Goal: Information Seeking & Learning: Learn about a topic

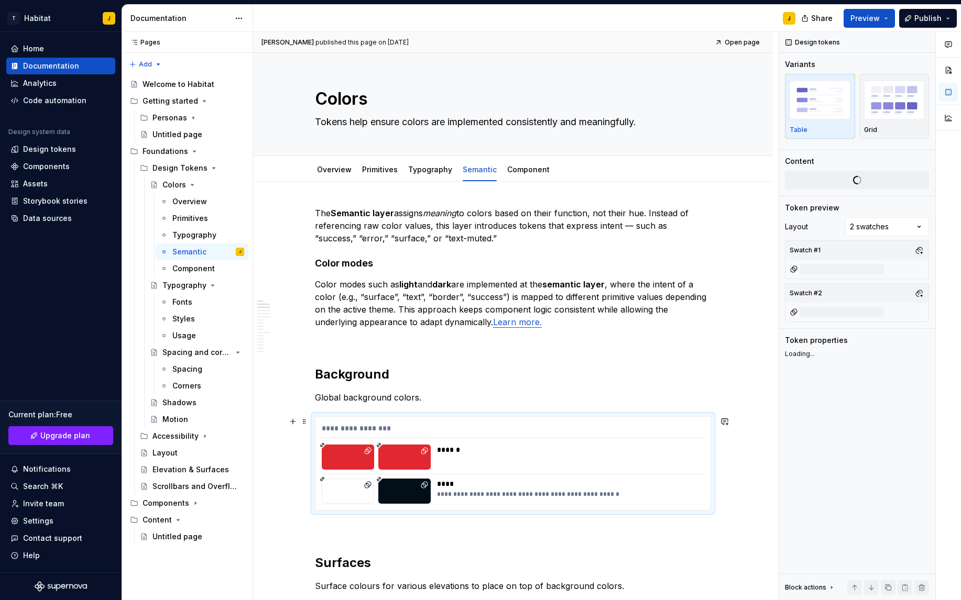
click at [709, 495] on div "**********" at bounding box center [512, 463] width 395 height 93
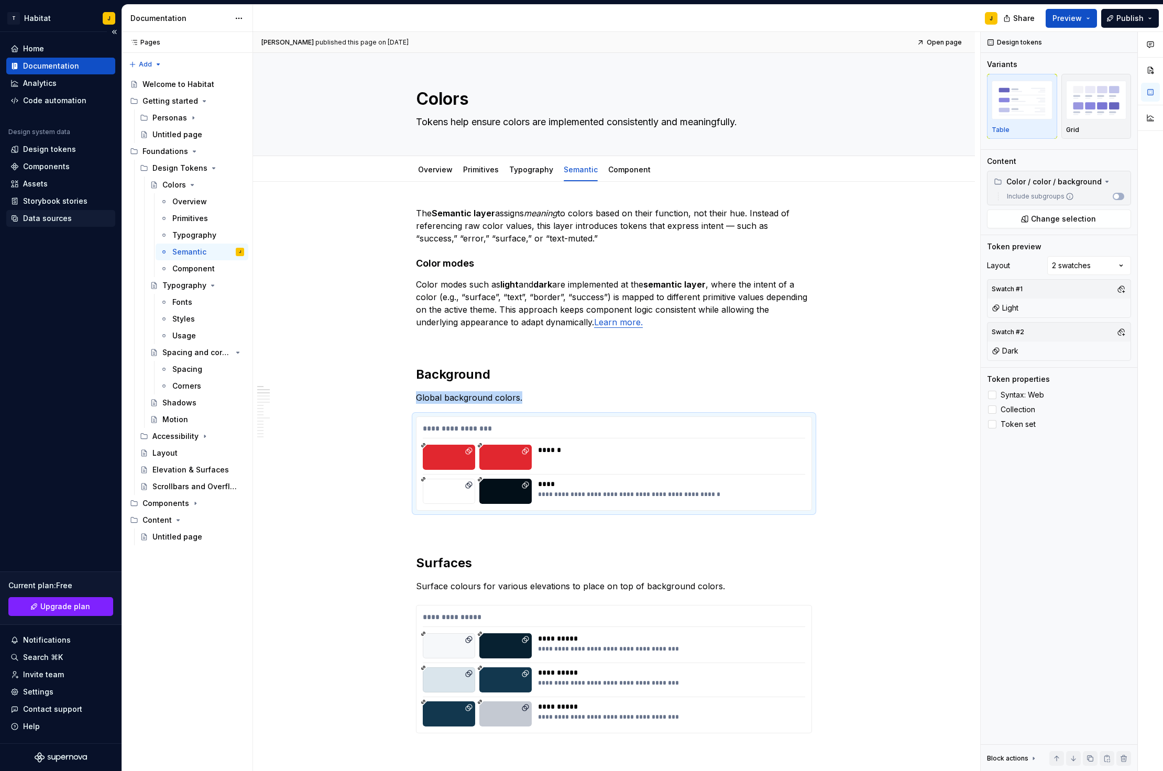
click at [46, 216] on div "Data sources" at bounding box center [47, 218] width 49 height 10
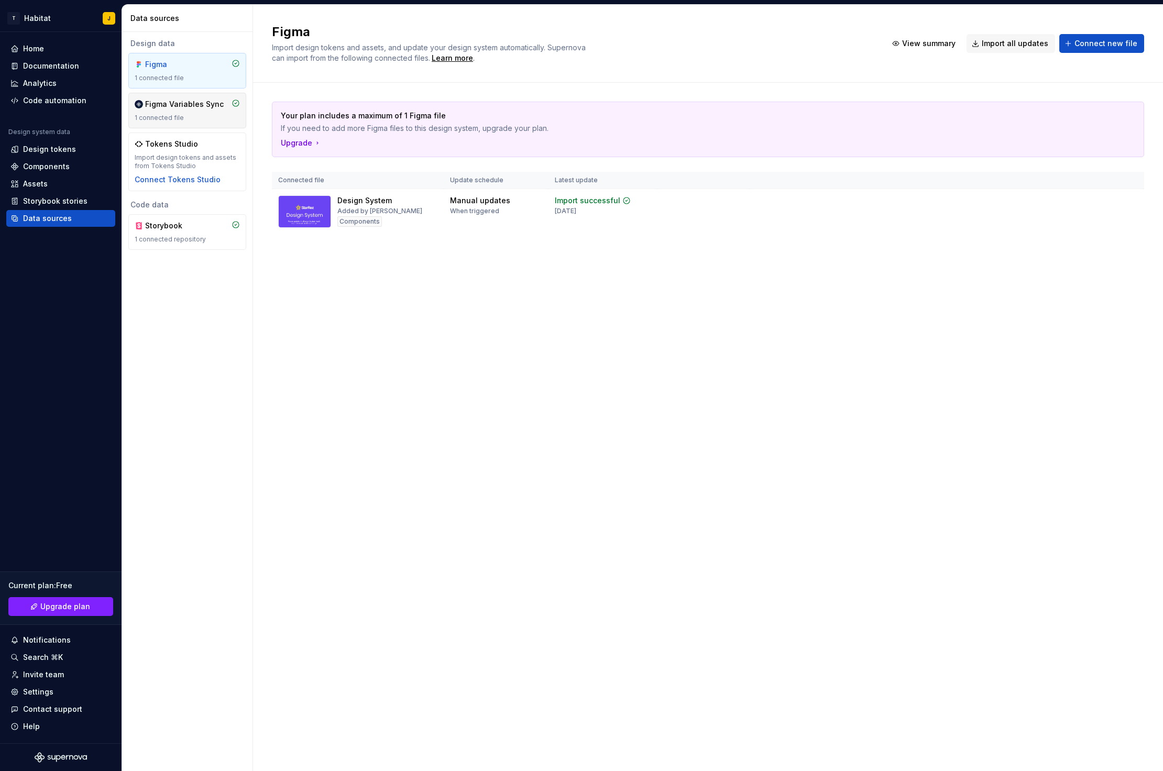
click at [199, 113] on div "Figma Variables Sync 1 connected file" at bounding box center [187, 110] width 105 height 23
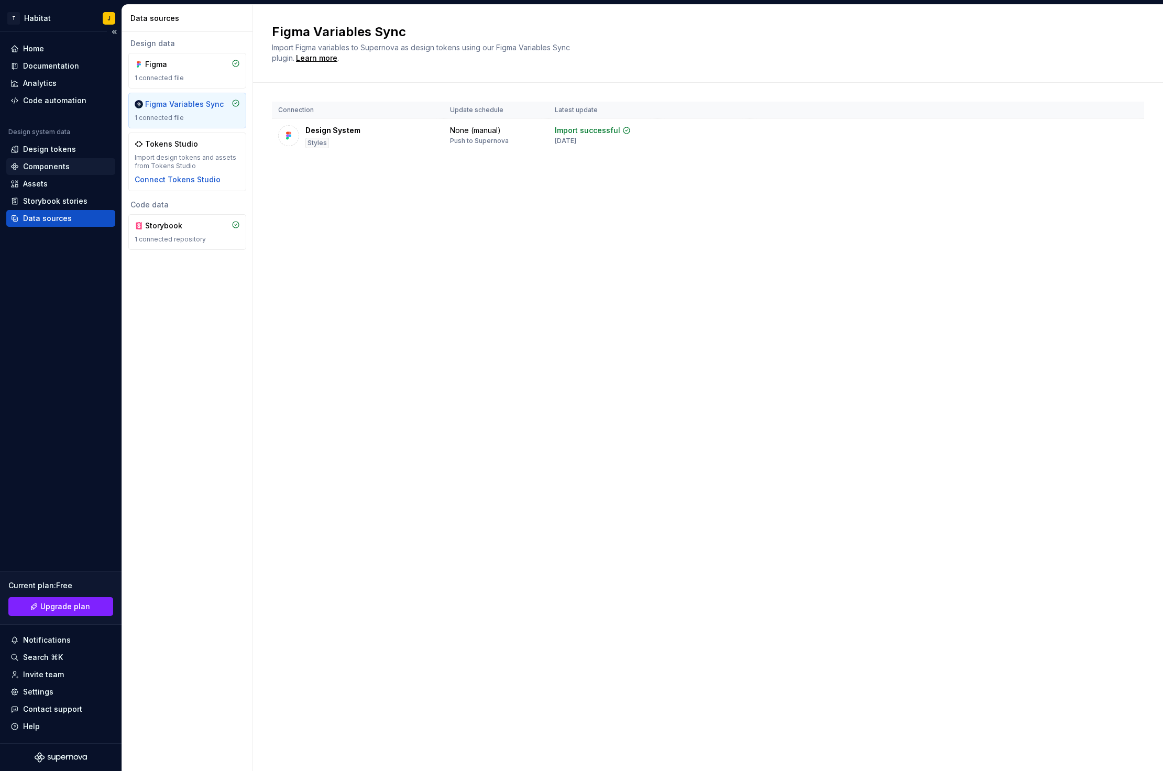
click at [65, 169] on div "Components" at bounding box center [46, 166] width 47 height 10
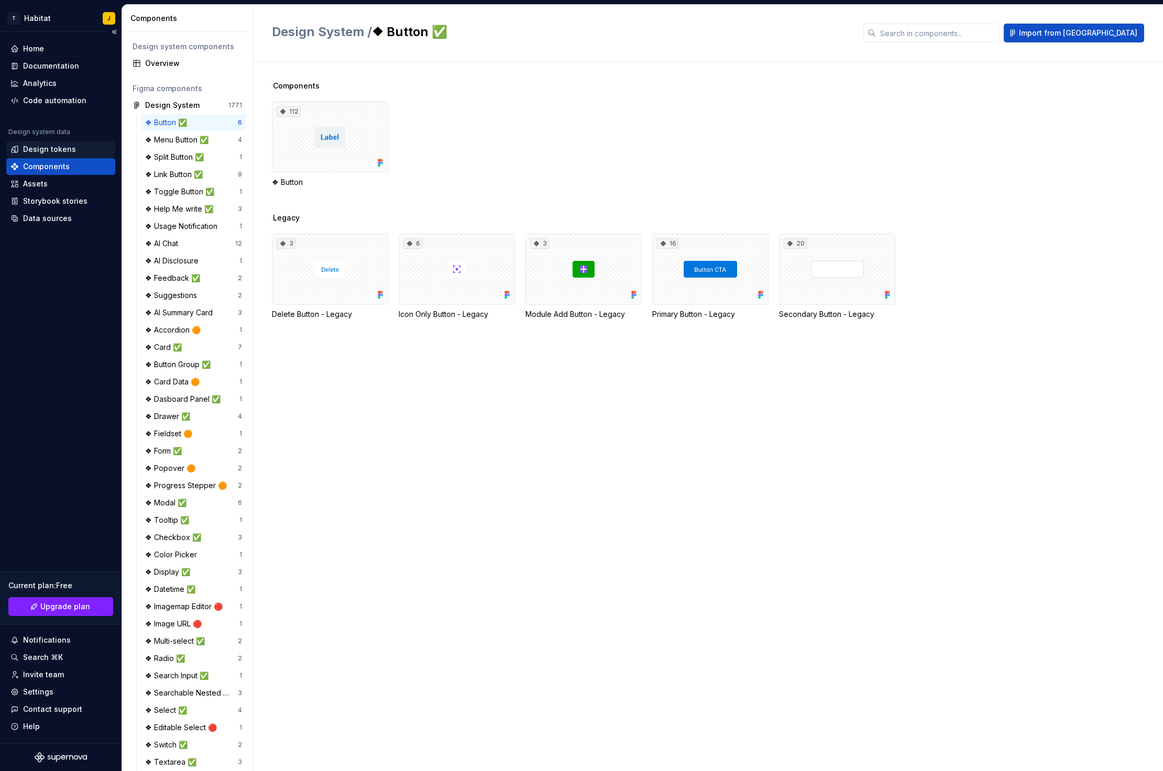
click at [56, 149] on div "Design tokens" at bounding box center [49, 149] width 53 height 10
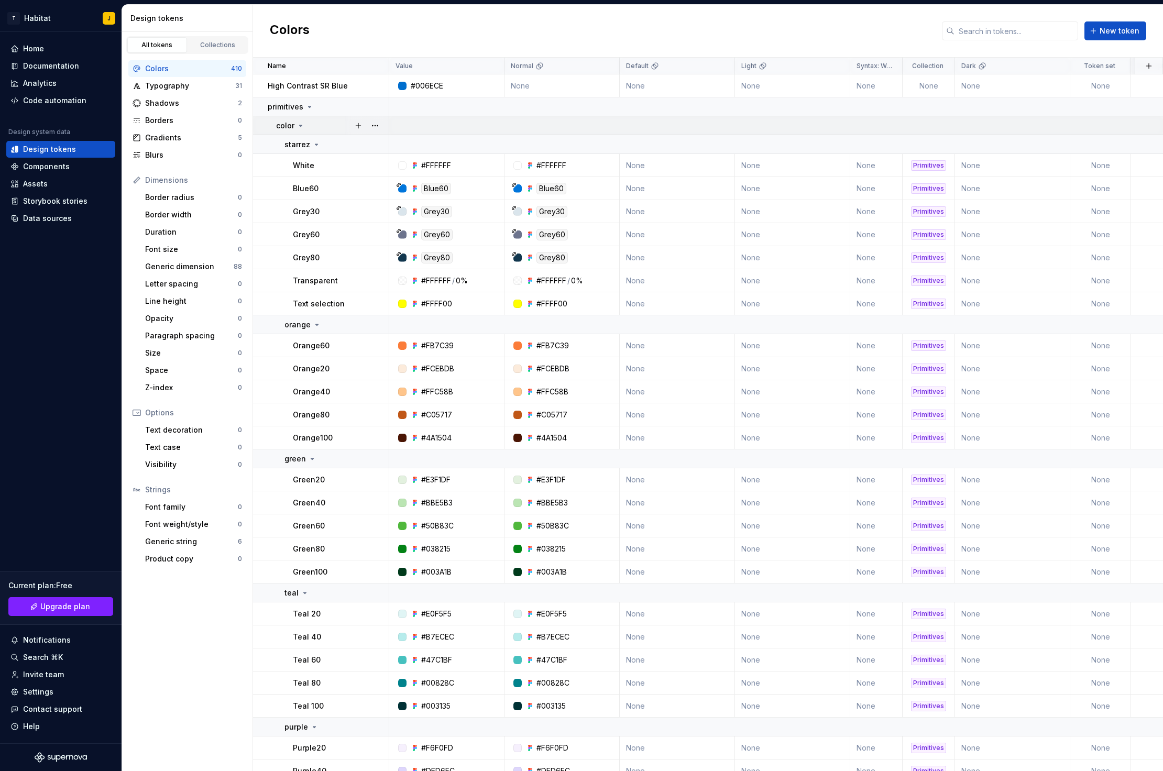
click at [301, 126] on icon at bounding box center [301, 126] width 8 height 8
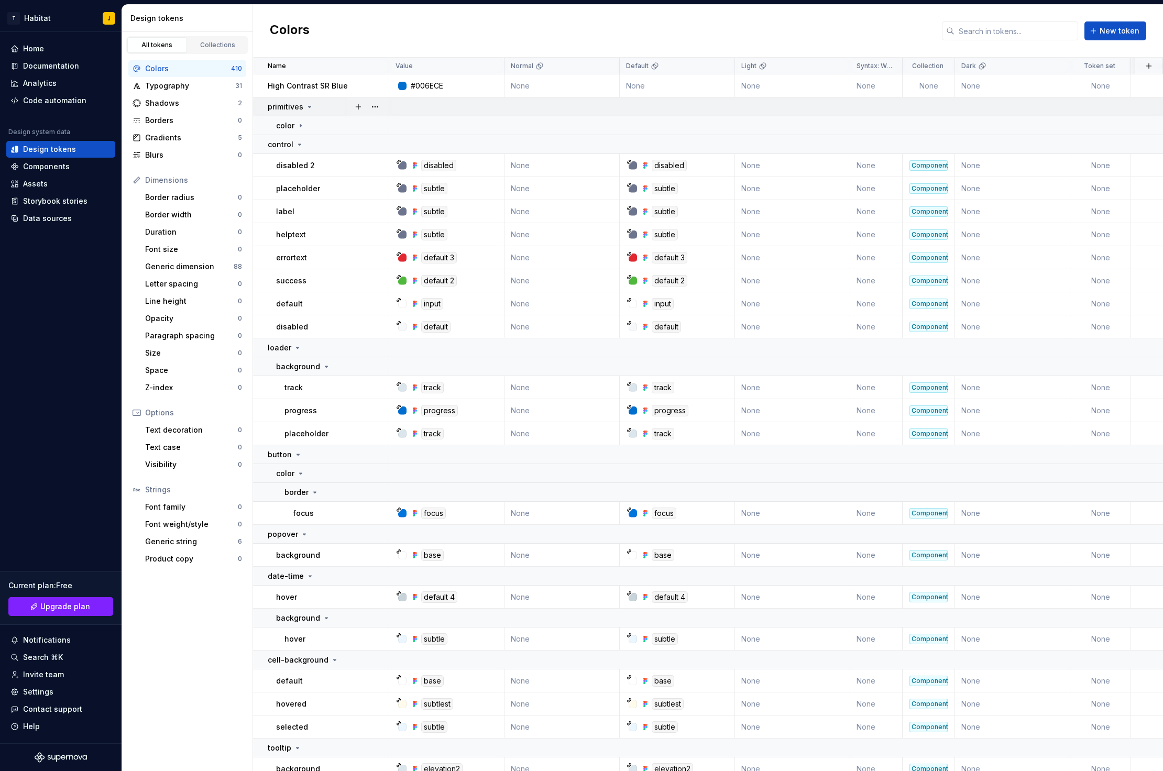
click at [309, 106] on icon at bounding box center [310, 106] width 3 height 1
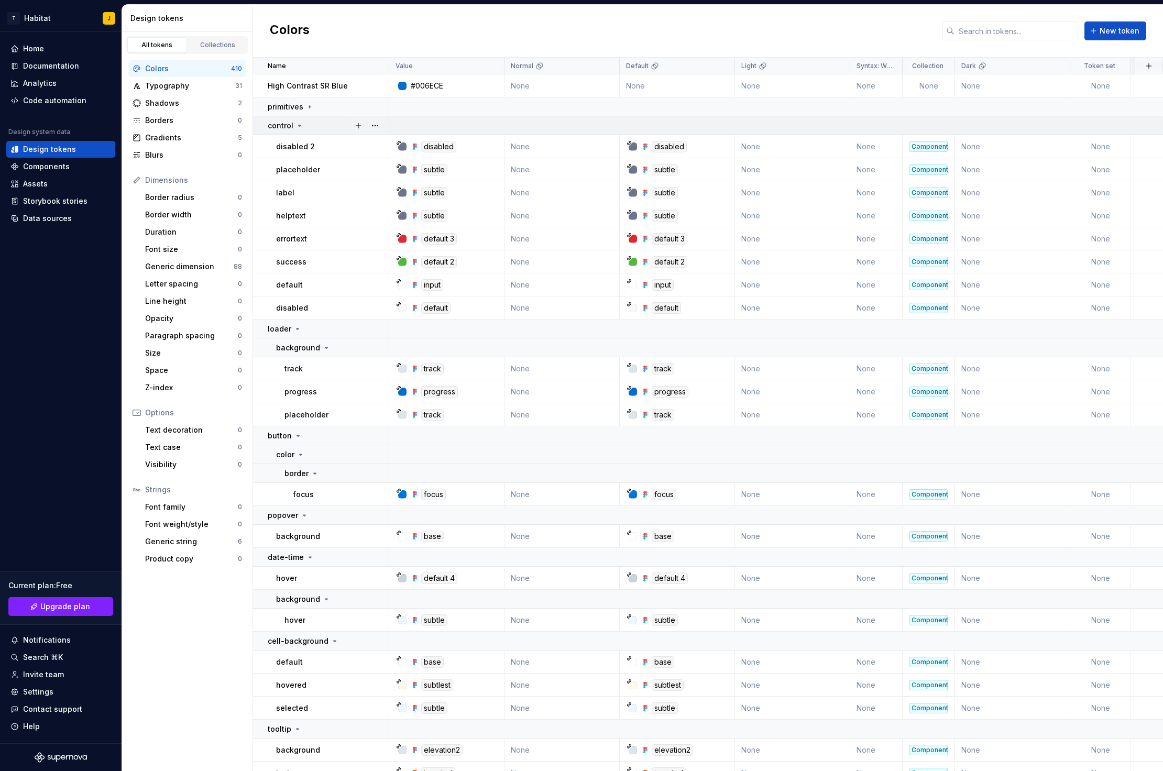
click at [298, 127] on icon at bounding box center [300, 126] width 8 height 8
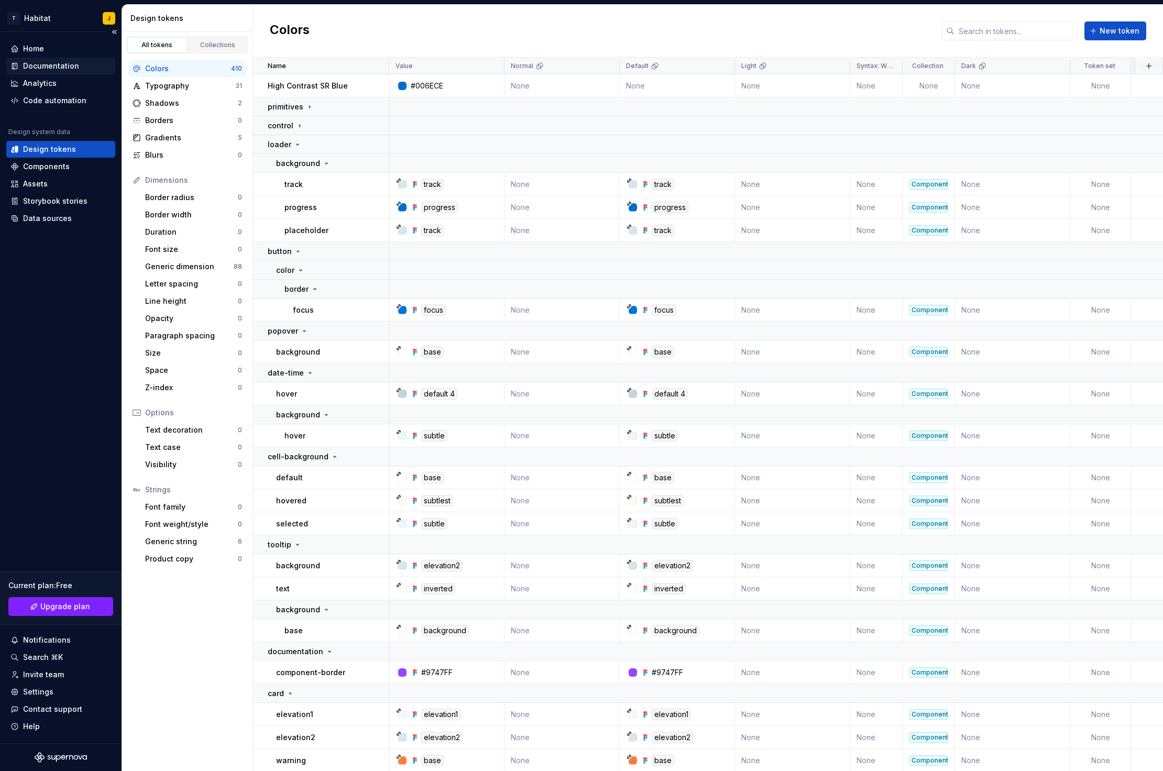
click at [40, 62] on div "Documentation" at bounding box center [51, 66] width 56 height 10
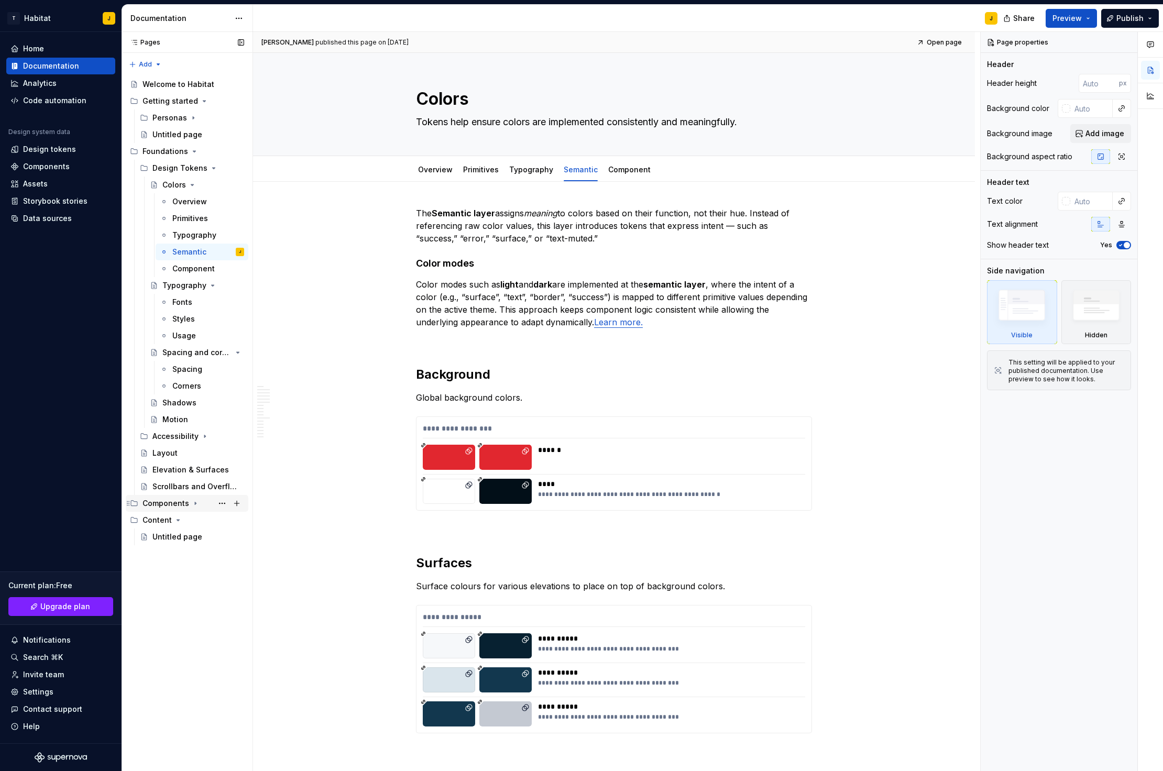
click at [175, 500] on div "Components" at bounding box center [166, 503] width 47 height 10
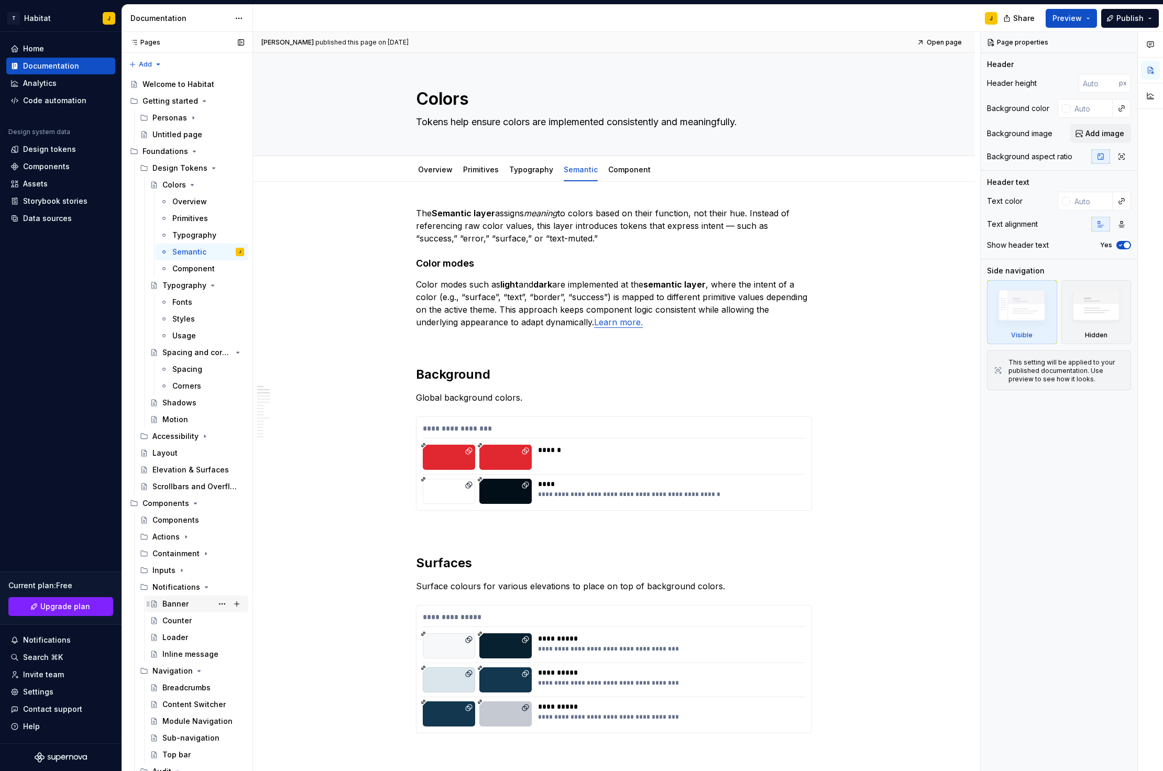
click at [179, 600] on div "Banner" at bounding box center [175, 604] width 26 height 10
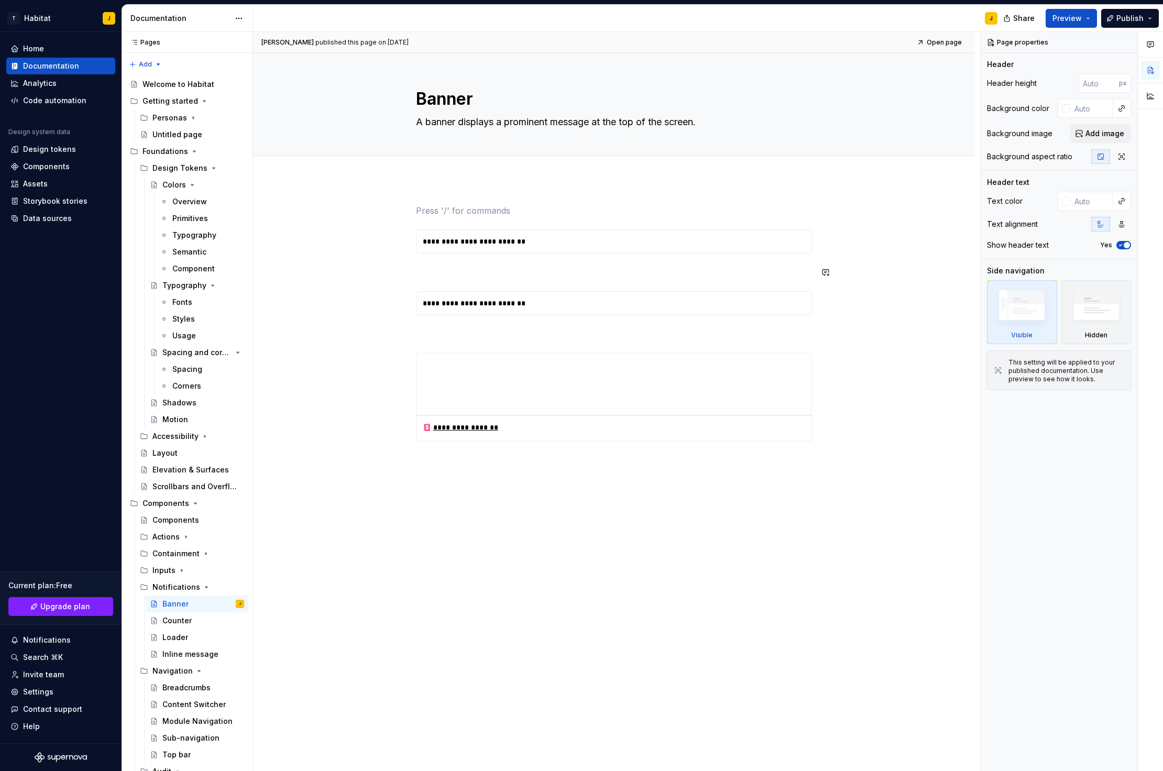
click at [453, 224] on div "**********" at bounding box center [614, 322] width 396 height 237
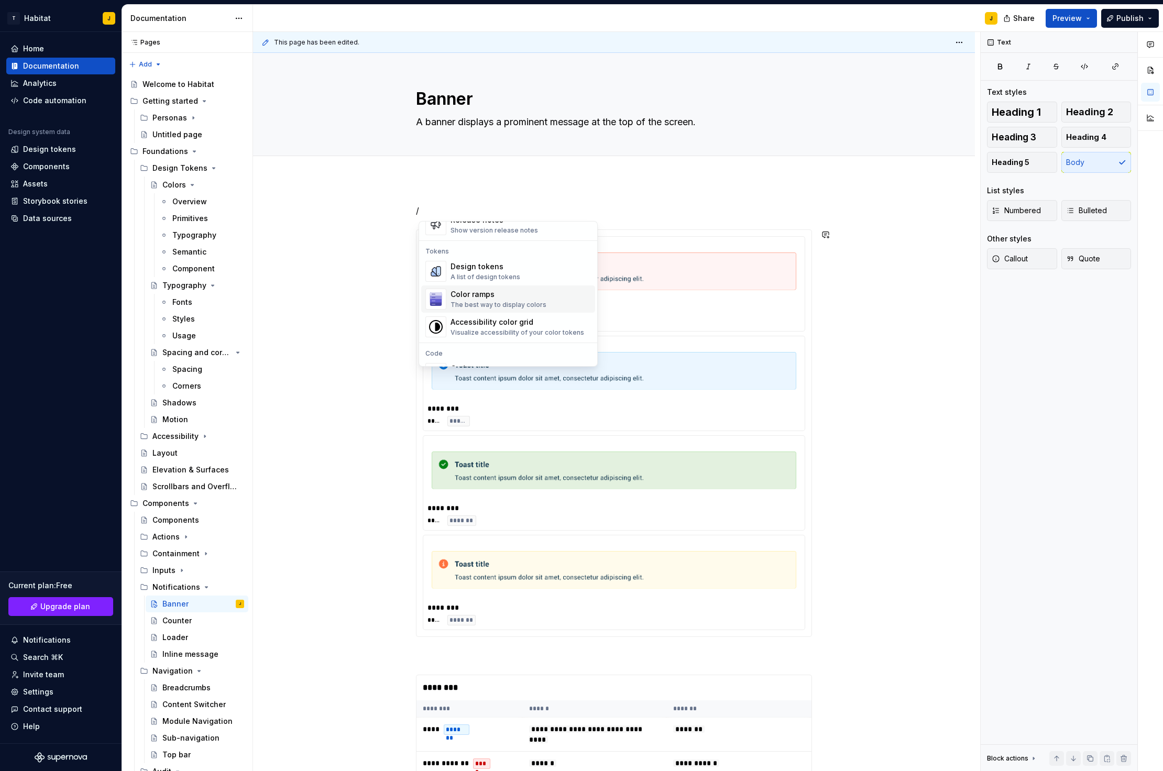
scroll to position [762, 0]
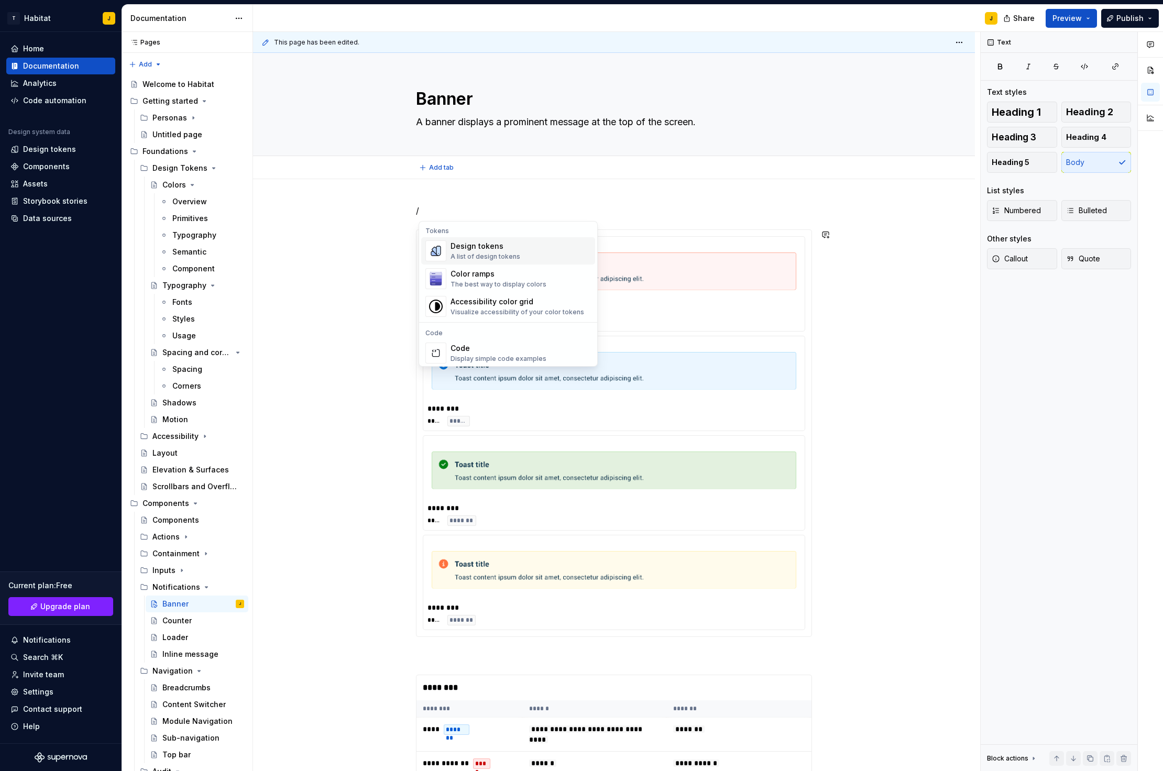
click at [696, 198] on div "**********" at bounding box center [614, 773] width 722 height 1188
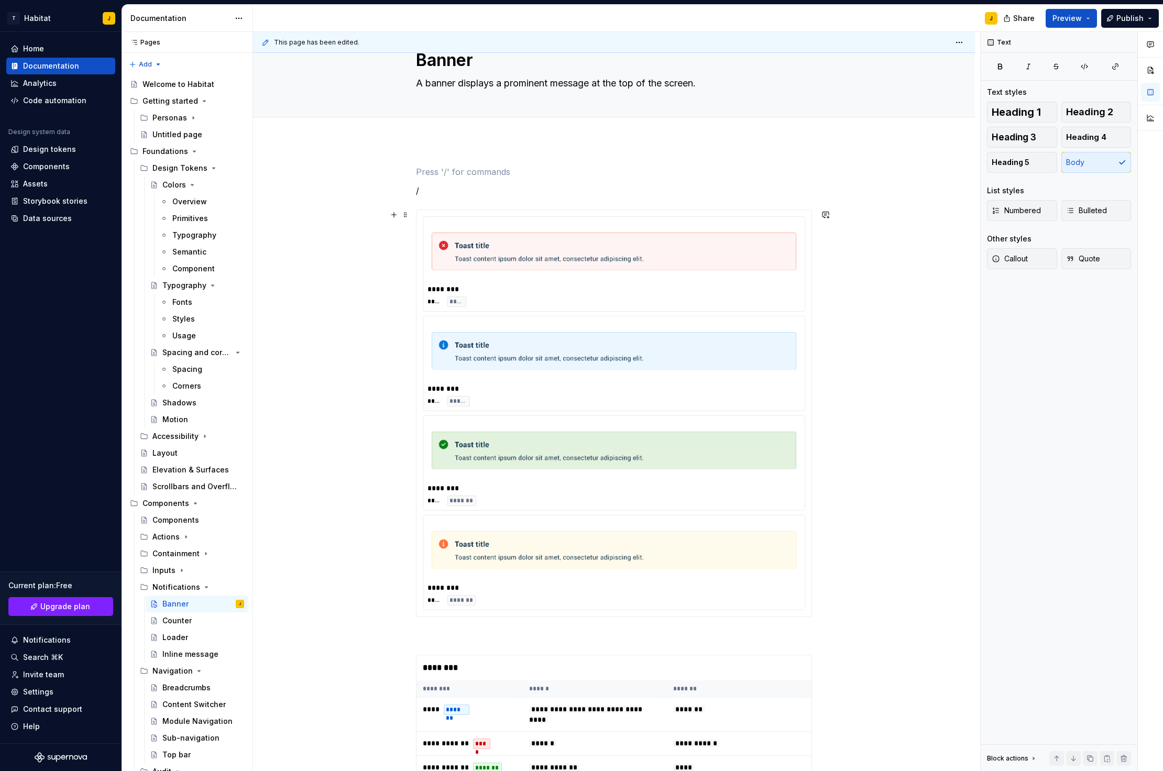
scroll to position [0, 0]
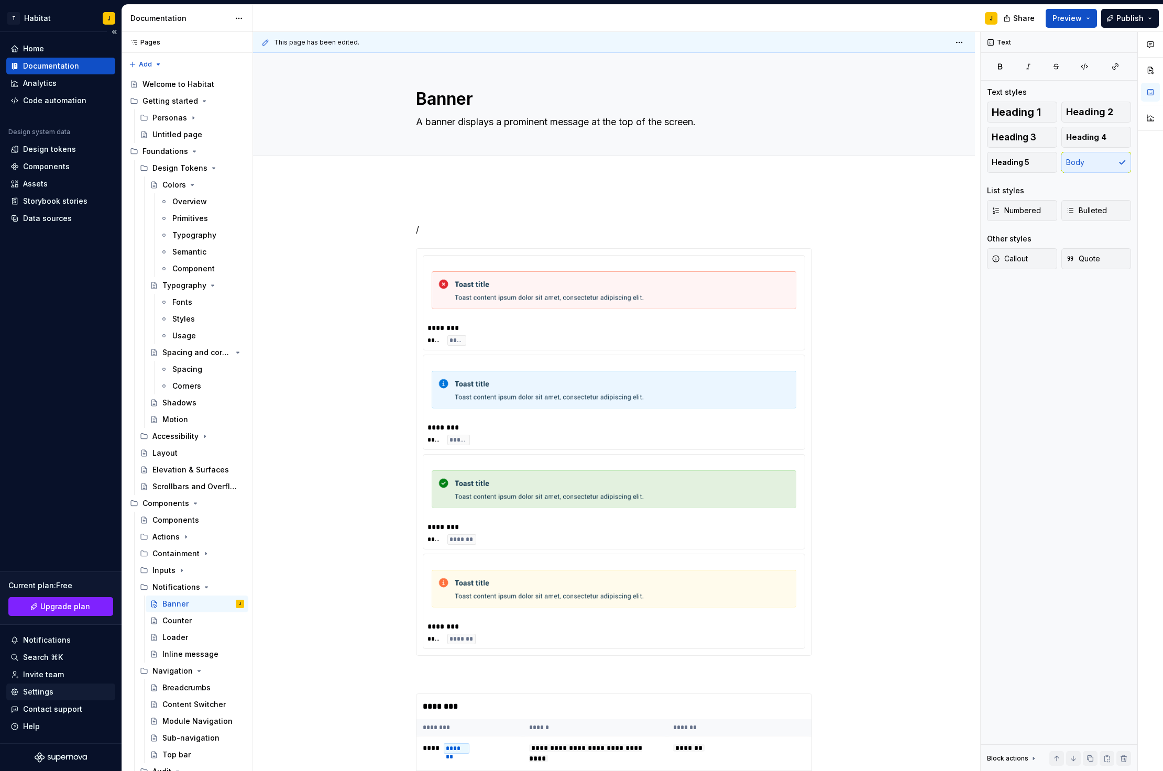
click at [45, 600] on div "Settings" at bounding box center [38, 692] width 30 height 10
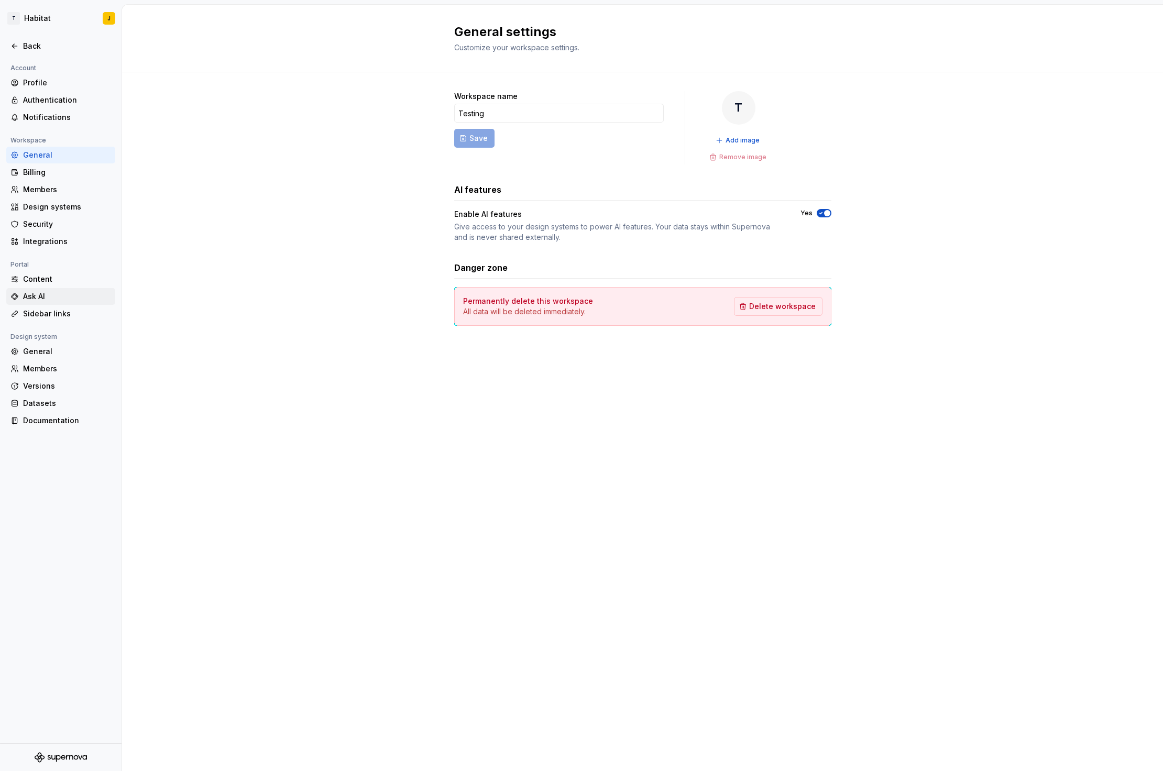
click at [50, 300] on div "Ask AI" at bounding box center [67, 296] width 88 height 10
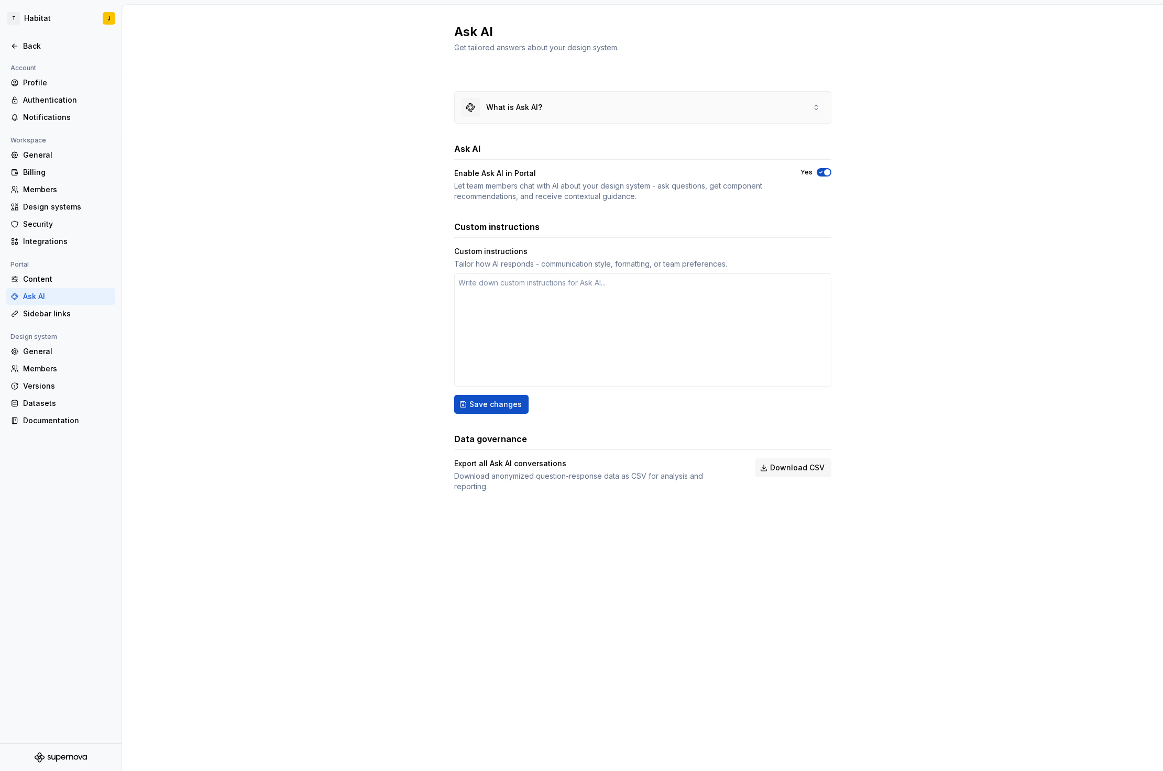
click at [652, 106] on div "What is Ask AI?" at bounding box center [643, 107] width 376 height 31
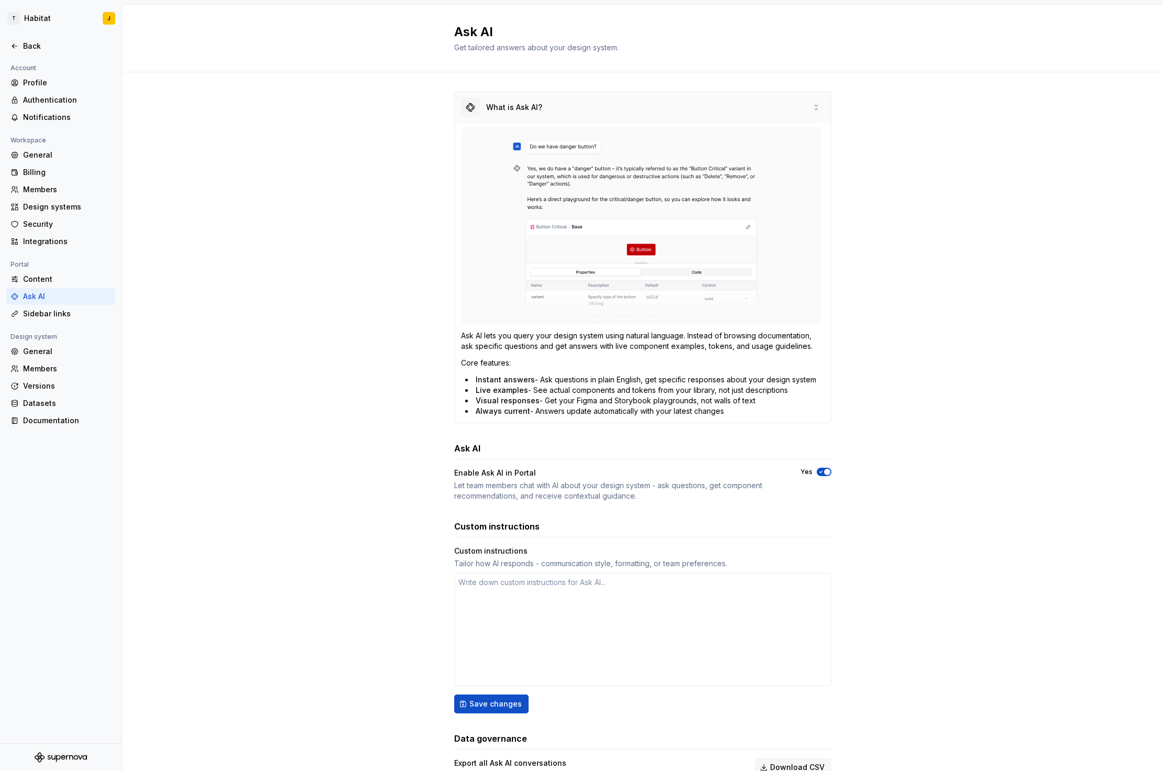
click at [657, 103] on div "What is Ask AI?" at bounding box center [643, 107] width 376 height 31
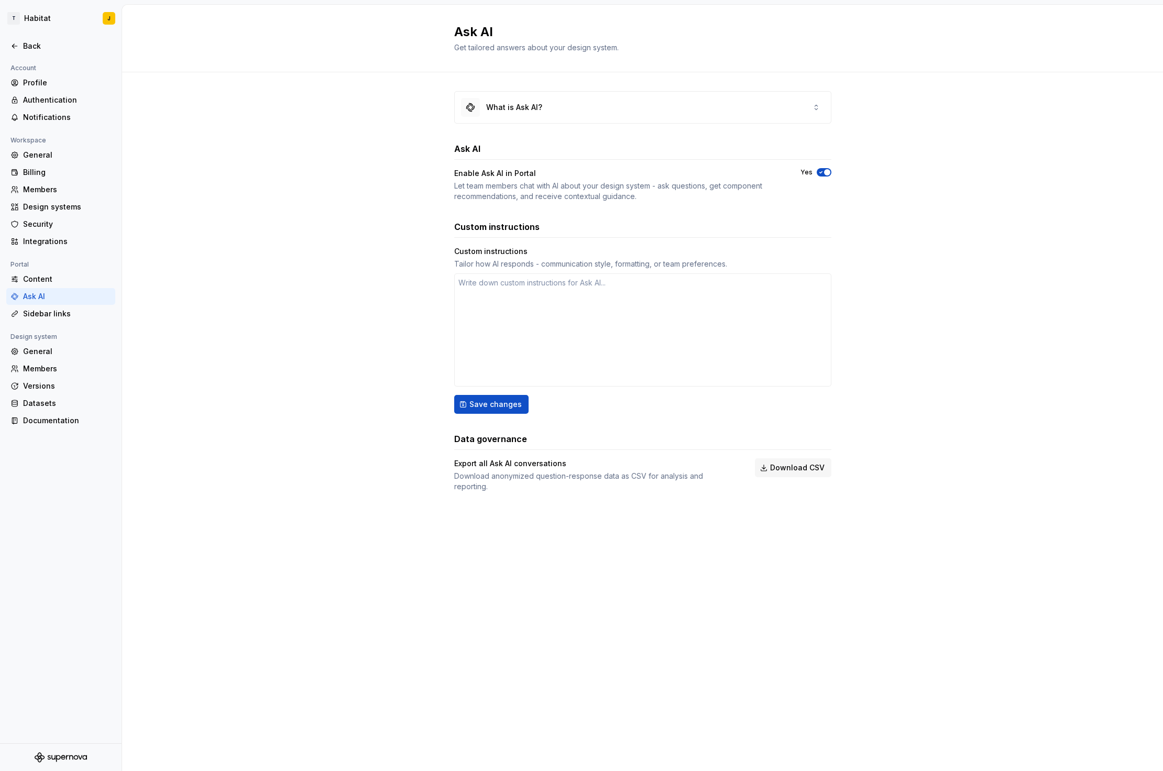
type textarea "*"
